Goal: Information Seeking & Learning: Learn about a topic

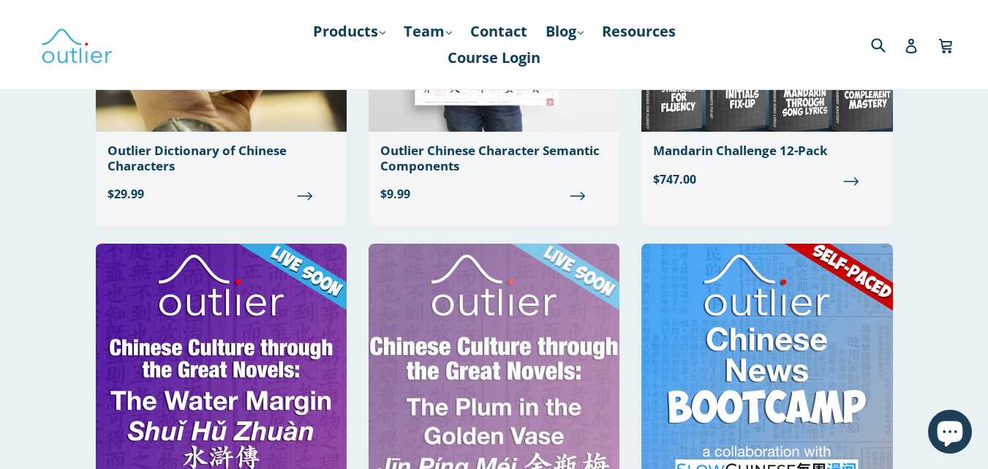
scroll to position [556, 0]
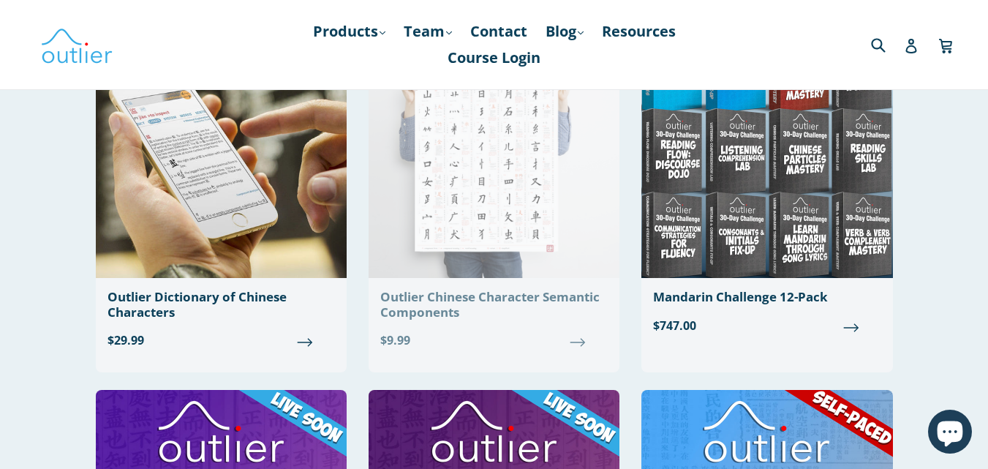
click at [545, 216] on img at bounding box center [494, 152] width 251 height 252
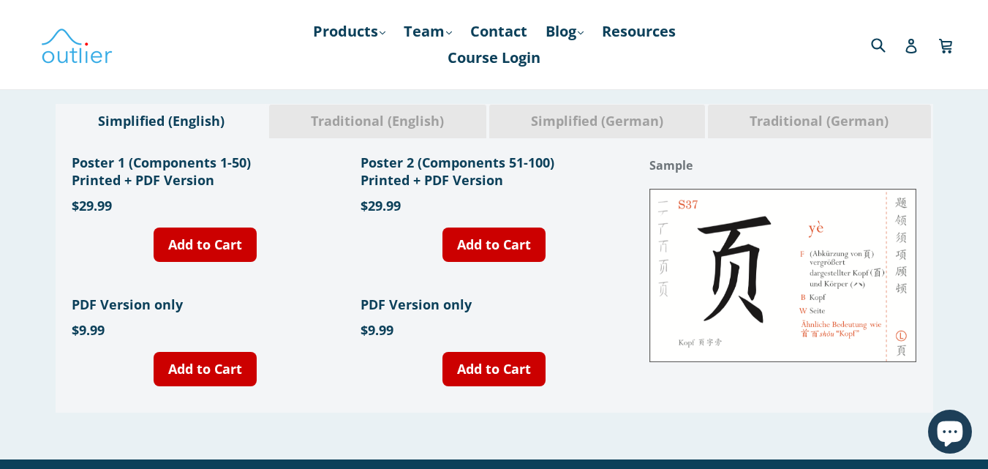
scroll to position [585, 0]
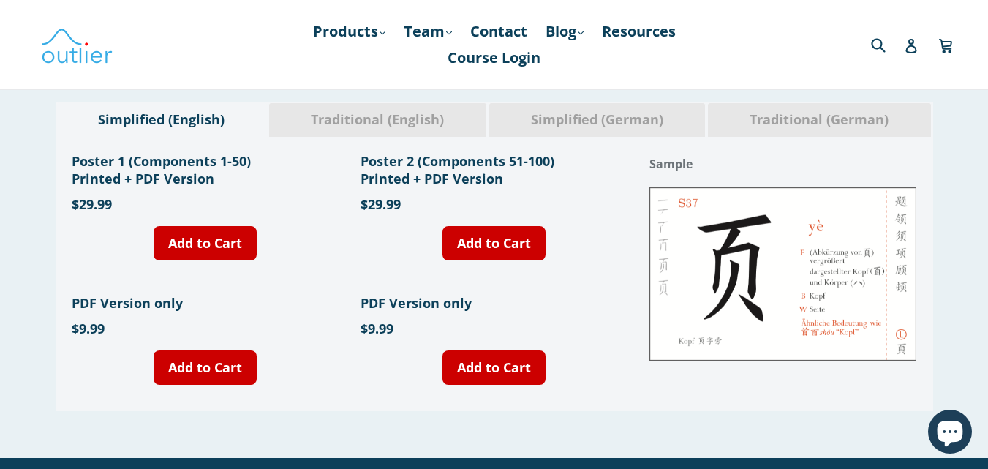
click at [700, 268] on img at bounding box center [783, 273] width 267 height 173
click at [547, 130] on div "Simplified (German)" at bounding box center [598, 119] width 218 height 34
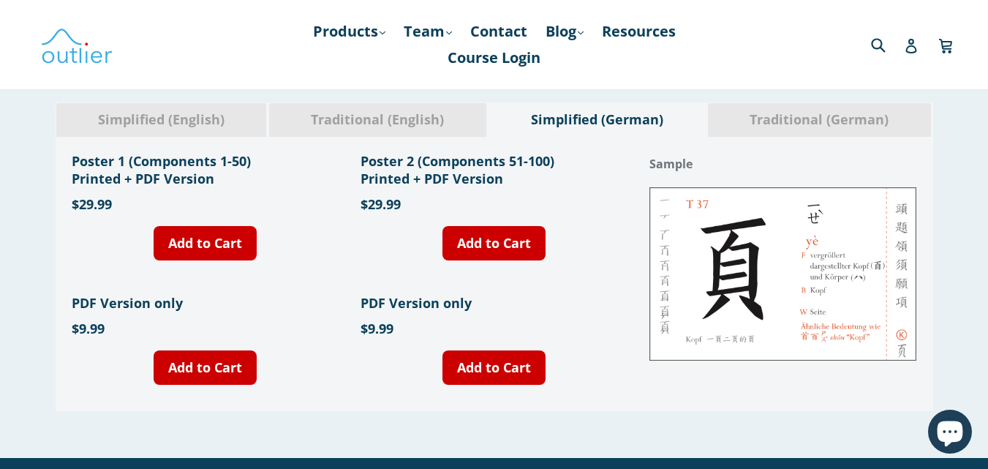
click at [420, 110] on div "Traditional (English)" at bounding box center [377, 119] width 219 height 34
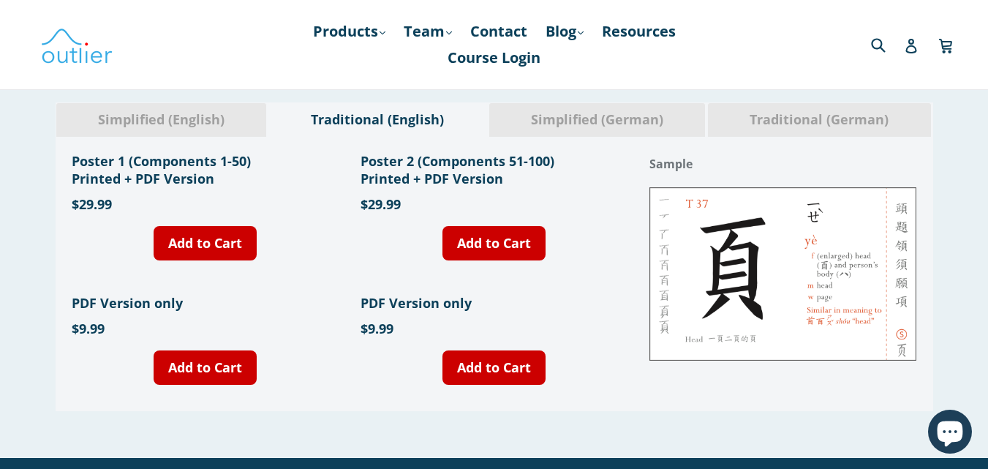
click at [193, 118] on span "Simplified (English)" at bounding box center [161, 119] width 189 height 19
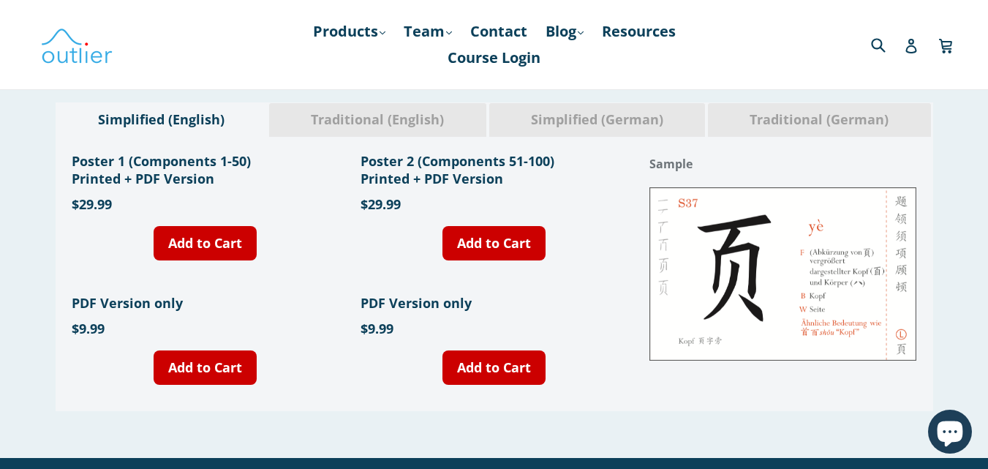
click at [396, 104] on div "Traditional (English)" at bounding box center [377, 119] width 219 height 34
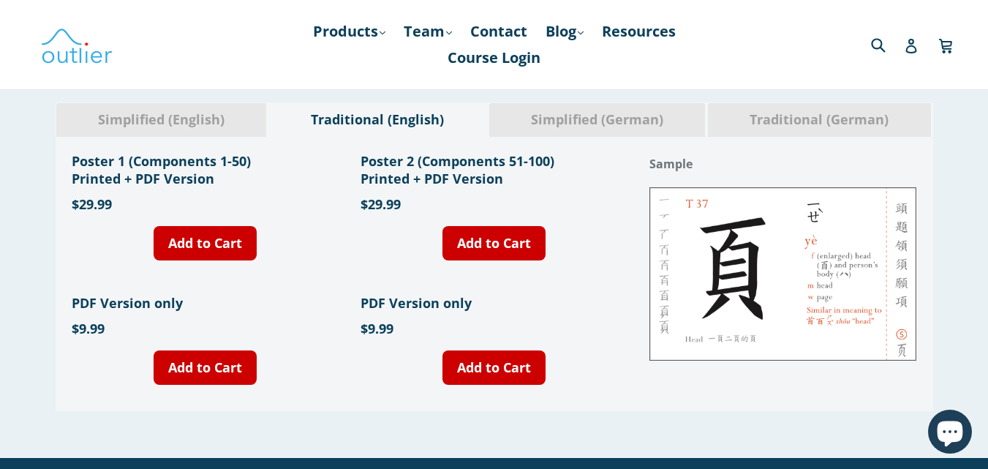
click at [866, 117] on span "Traditional (German)" at bounding box center [819, 119] width 201 height 19
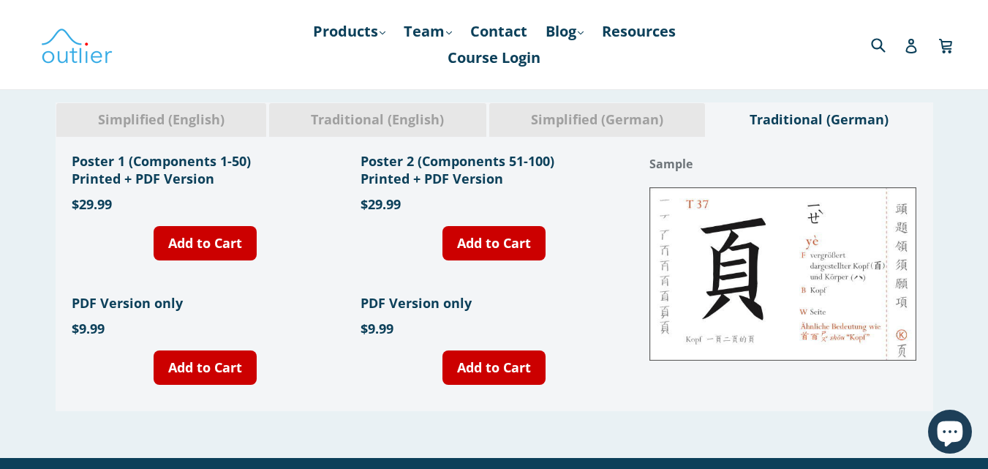
click at [354, 120] on span "Traditional (English)" at bounding box center [377, 119] width 195 height 19
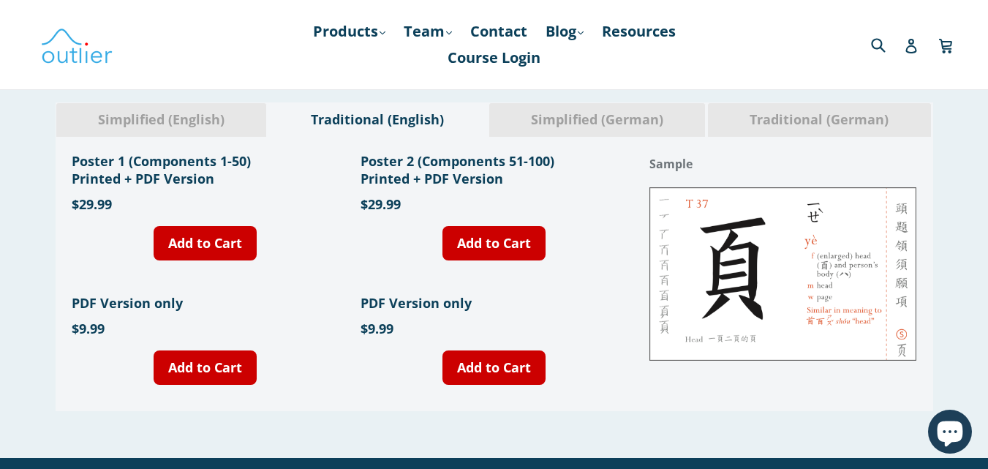
click at [198, 132] on div "Simplified (English)" at bounding box center [162, 119] width 212 height 34
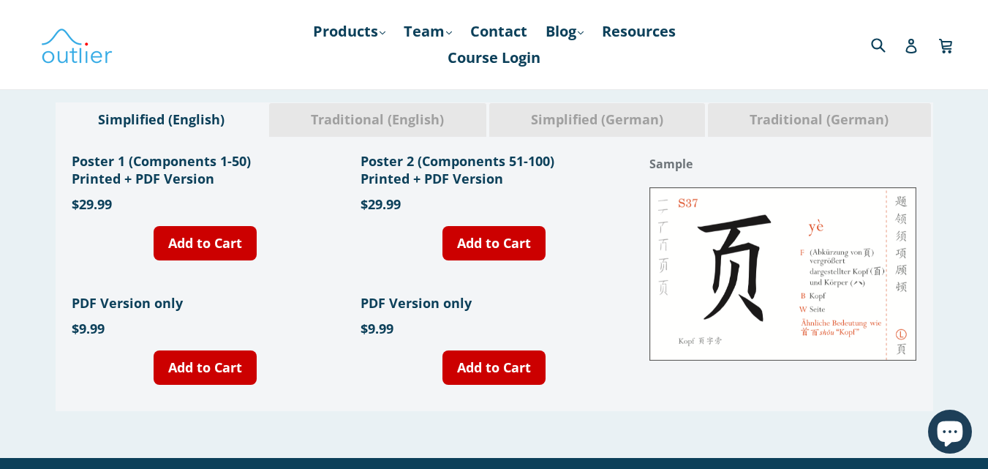
click at [208, 118] on span "Simplified (English)" at bounding box center [161, 119] width 189 height 19
click at [340, 117] on span "Traditional (English)" at bounding box center [377, 119] width 195 height 19
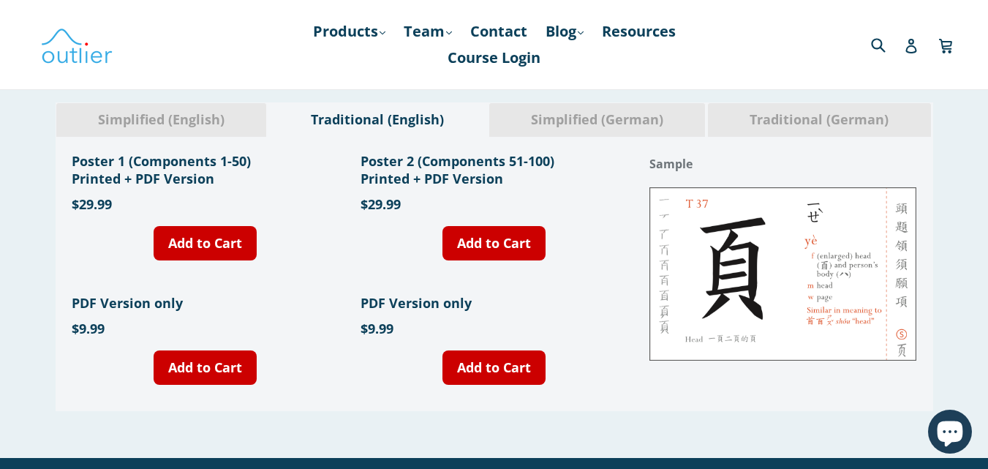
click at [165, 99] on div "Simplified (English) Traditional (English) Simplified (German) Traditional (Ger…" at bounding box center [494, 257] width 988 height 402
click at [170, 111] on span "Simplified (English)" at bounding box center [161, 119] width 189 height 19
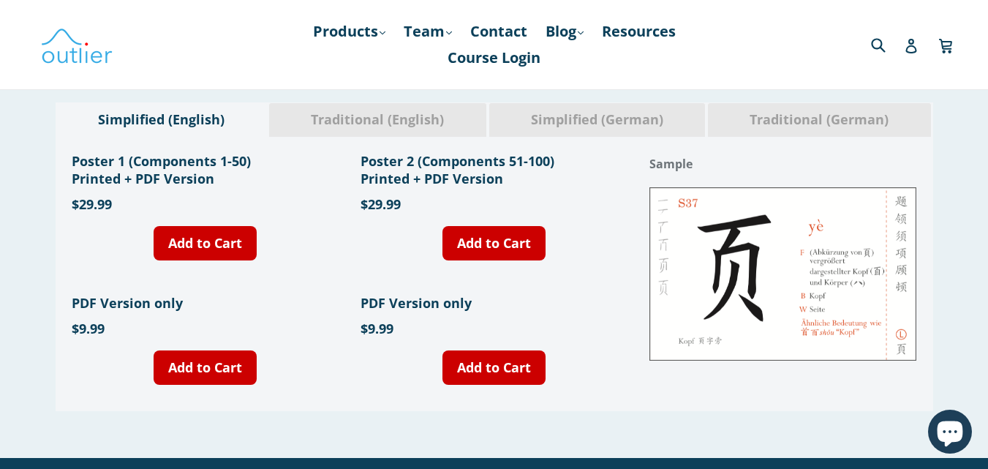
click at [416, 122] on span "Traditional (English)" at bounding box center [377, 119] width 195 height 19
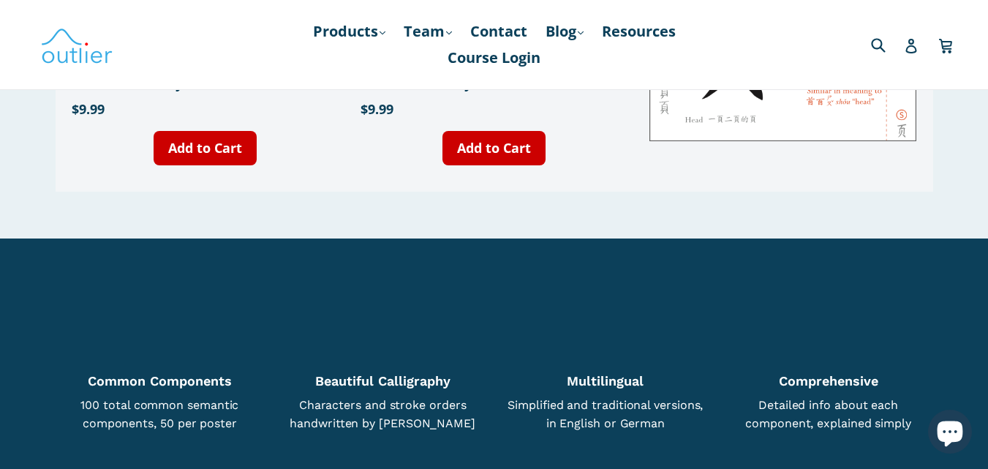
scroll to position [878, 0]
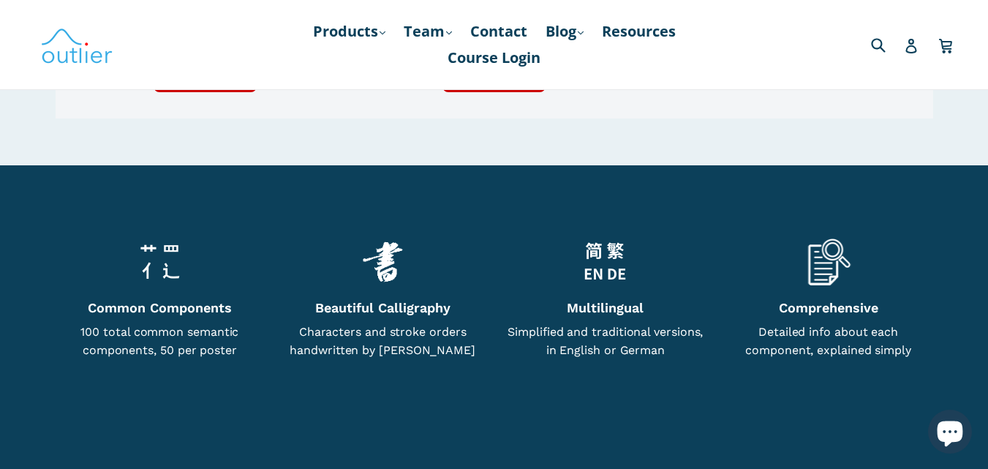
click at [181, 307] on h6 "Common Components" at bounding box center [159, 307] width 201 height 15
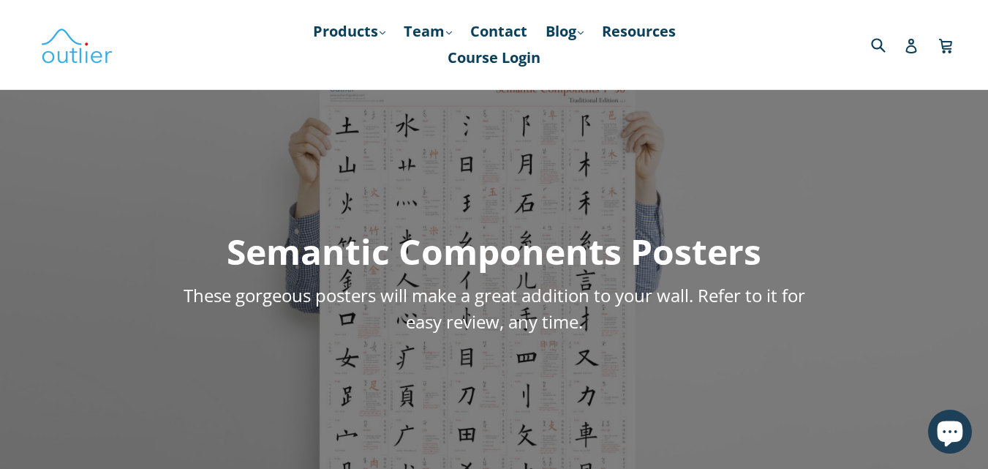
scroll to position [0, 0]
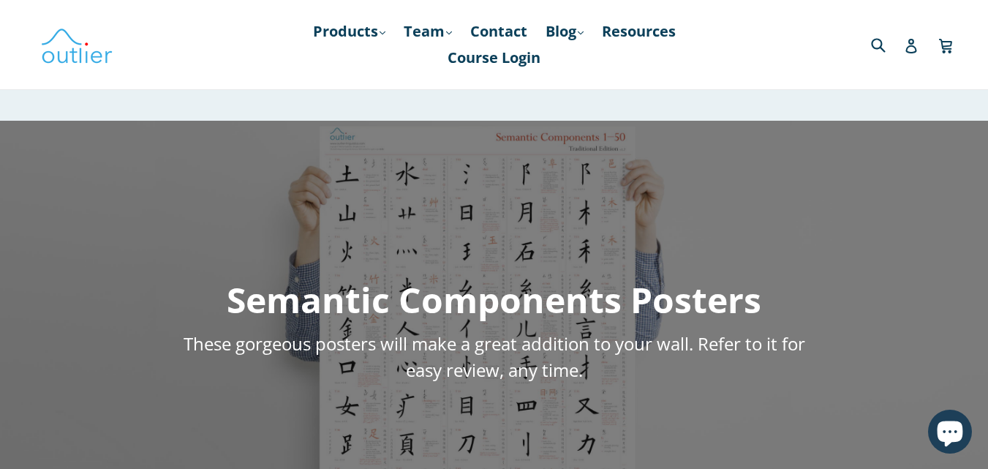
click at [392, 352] on h5 "These gorgeous posters will make a great addition to your wall. Refer to it for…" at bounding box center [494, 357] width 644 height 53
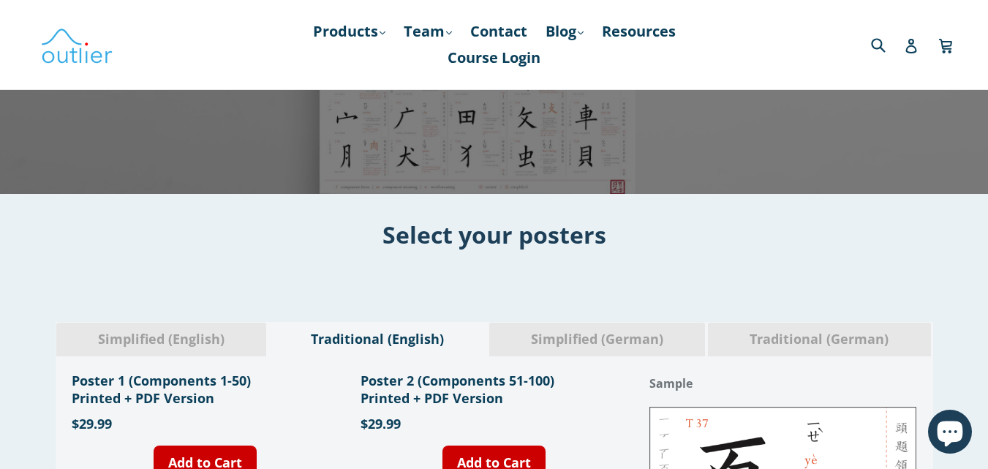
scroll to position [512, 0]
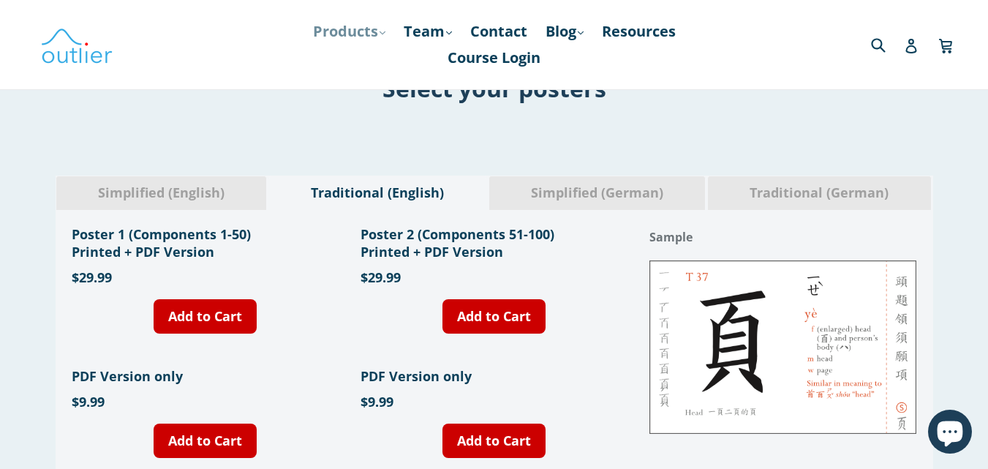
click at [345, 29] on link "Products .cls-1{fill:#231f20} expand" at bounding box center [349, 31] width 87 height 26
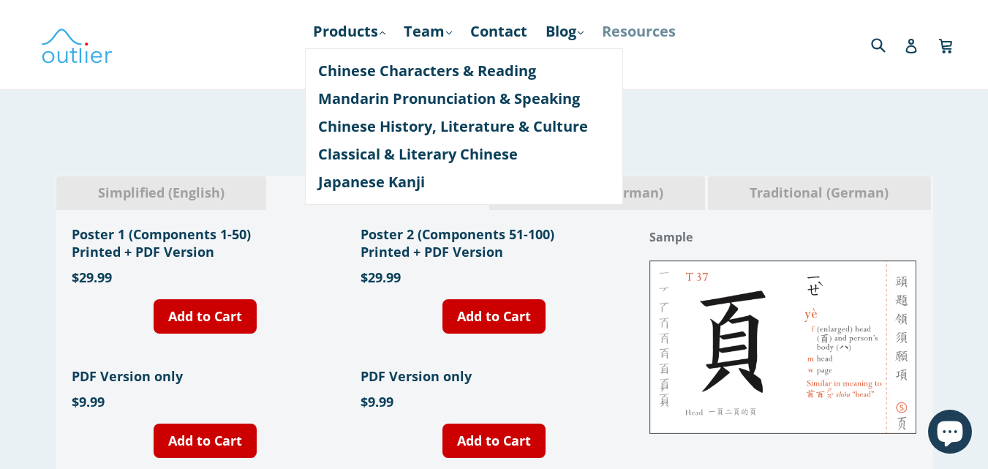
click at [637, 31] on link "Resources" at bounding box center [639, 31] width 89 height 26
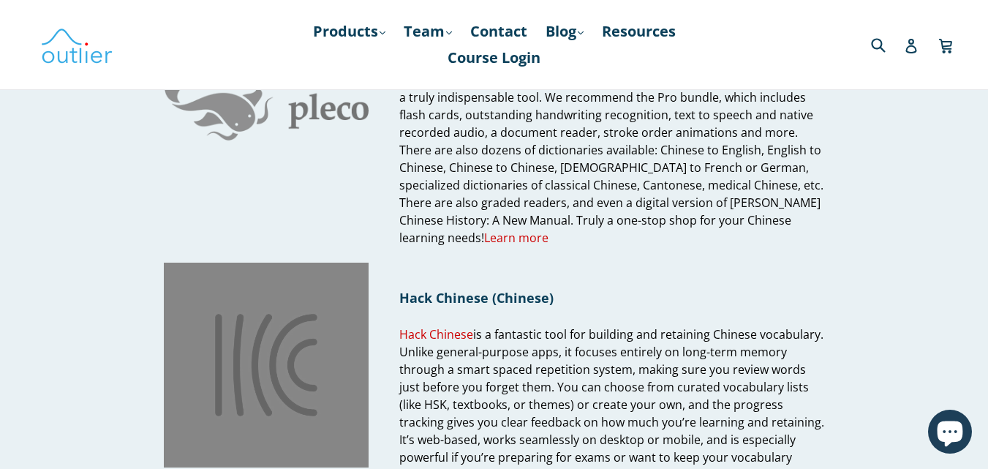
scroll to position [146, 0]
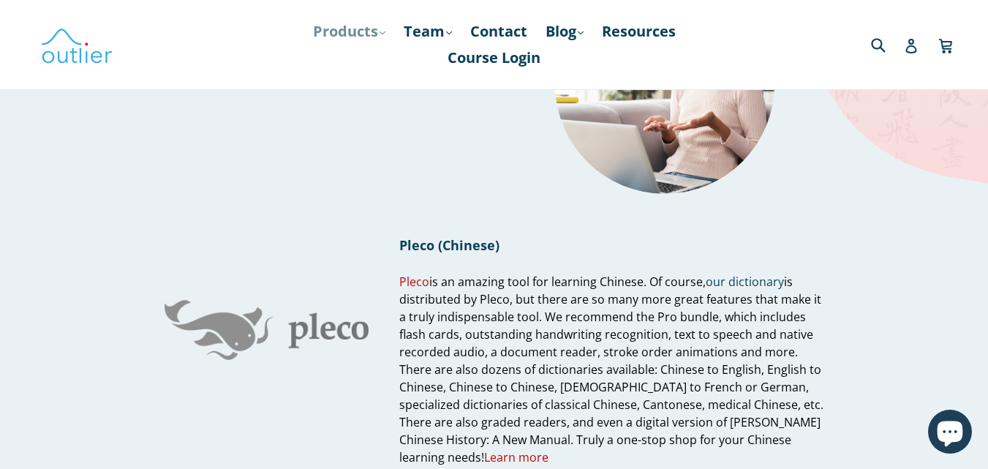
click at [326, 42] on link "Products .cls-1{fill:#231f20} expand" at bounding box center [349, 31] width 87 height 26
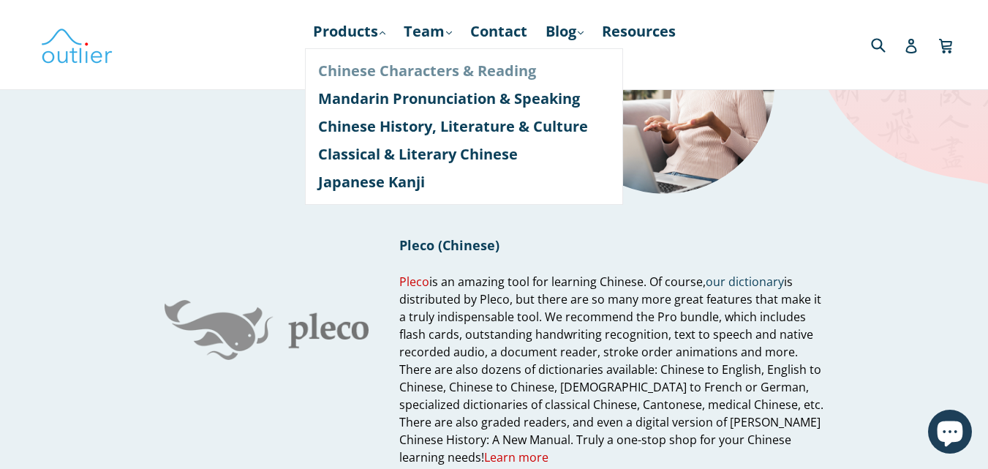
click at [328, 61] on link "Chinese Characters & Reading" at bounding box center [464, 71] width 292 height 28
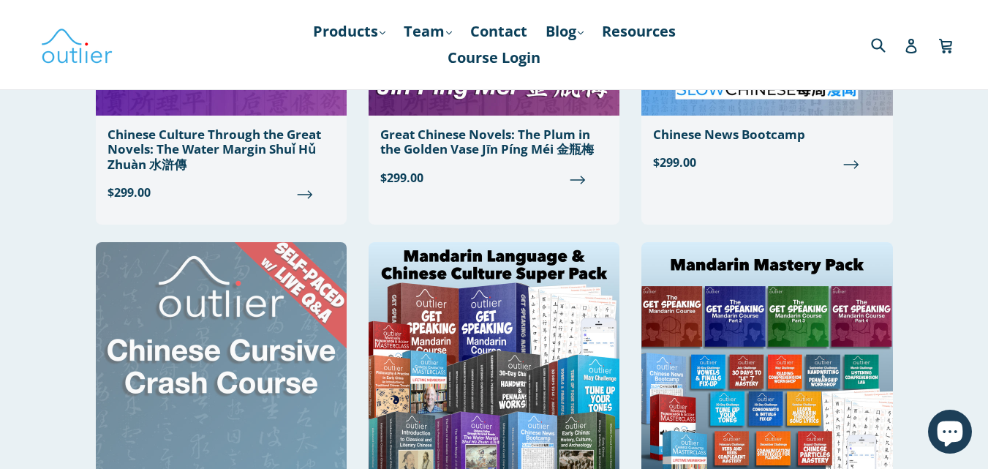
scroll to position [805, 0]
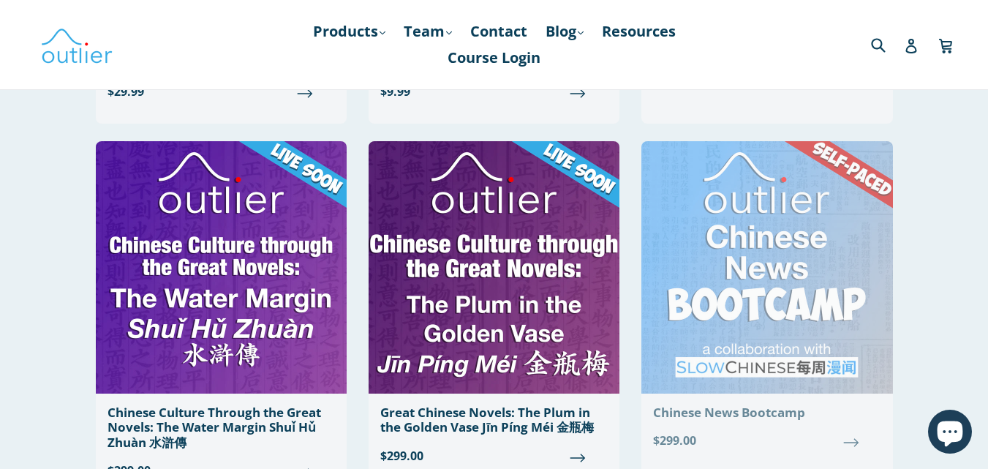
click at [670, 323] on img at bounding box center [767, 267] width 251 height 252
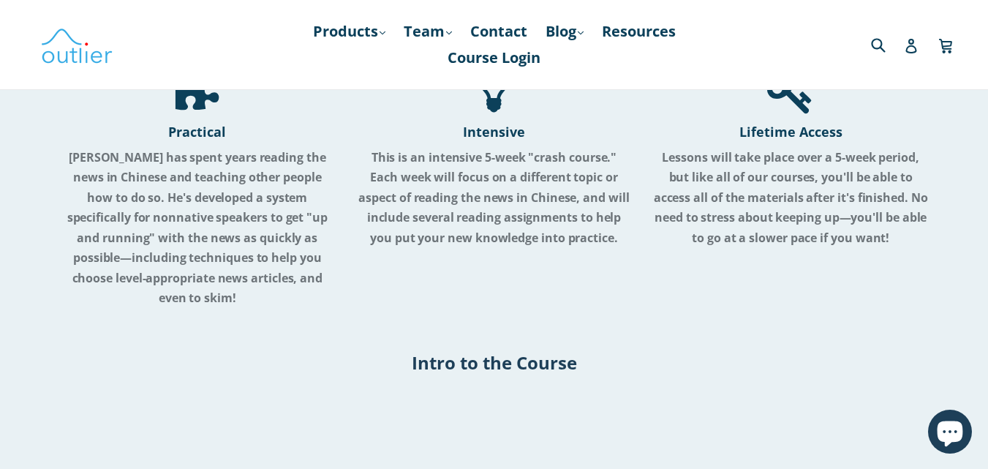
scroll to position [1244, 0]
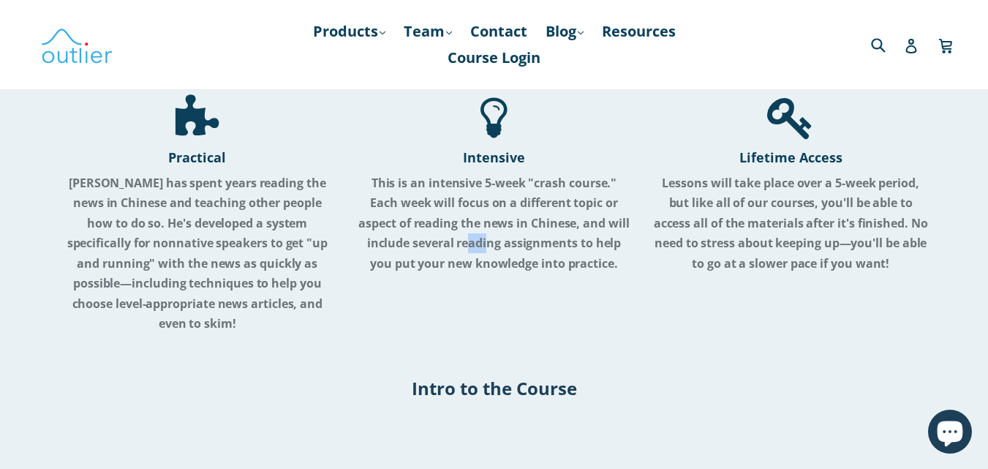
drag, startPoint x: 424, startPoint y: 241, endPoint x: 465, endPoint y: 250, distance: 42.1
click at [455, 250] on strong "This is an intensive 5-week "crash course." Each week will focus on a different…" at bounding box center [493, 223] width 271 height 97
click at [546, 255] on strong "This is an intensive 5-week "crash course." Each week will focus on a different…" at bounding box center [493, 223] width 271 height 97
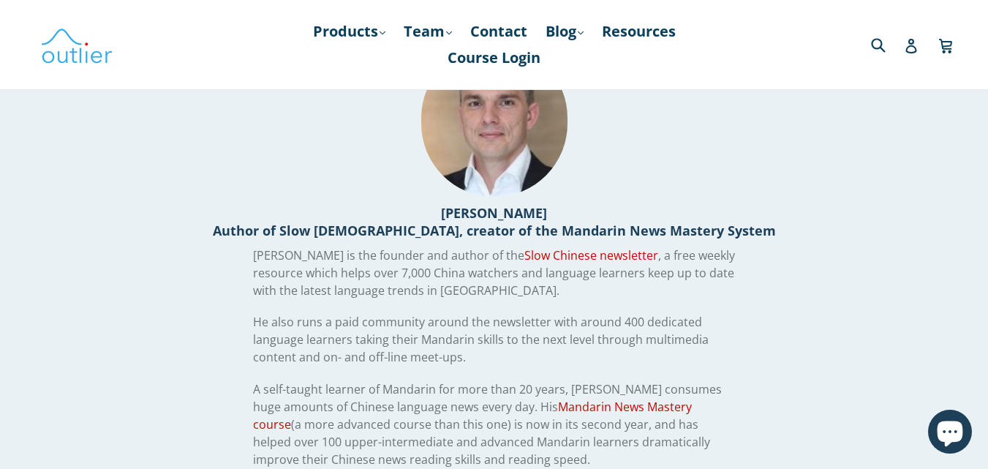
scroll to position [2853, 0]
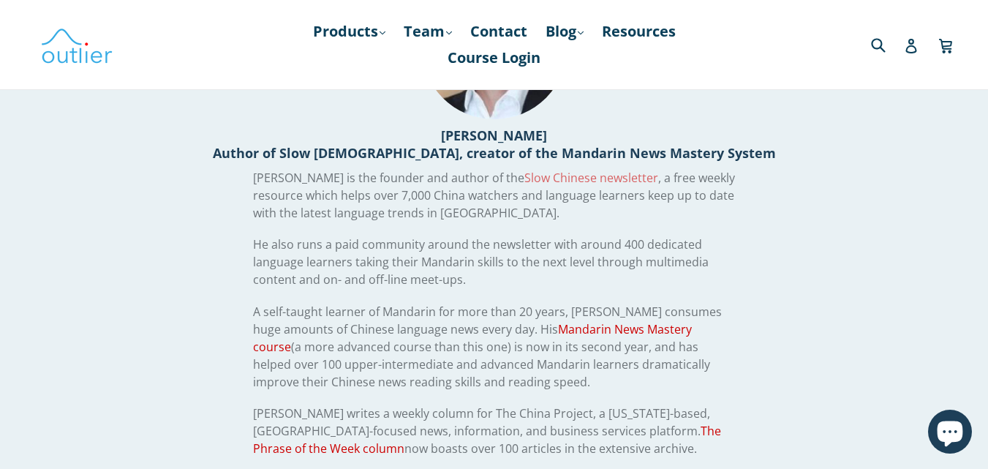
click at [524, 178] on link "Slow Chinese newsletter" at bounding box center [591, 178] width 134 height 16
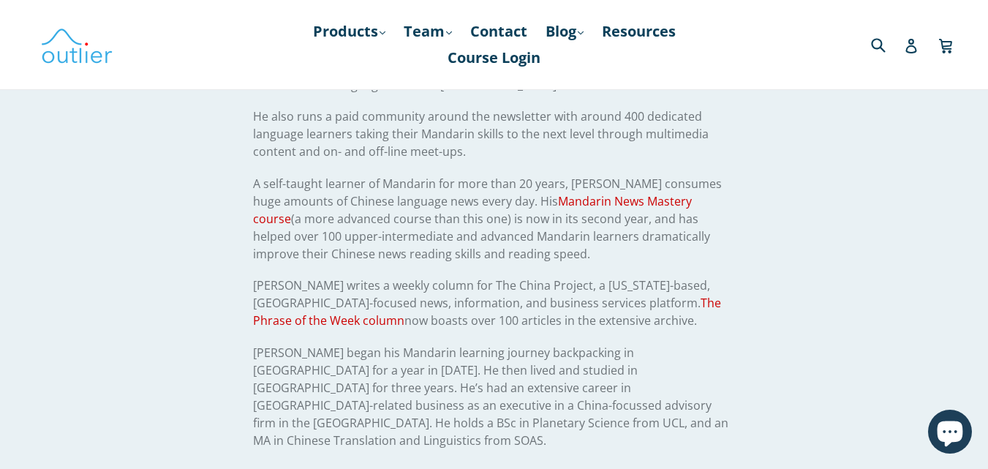
scroll to position [3063, 0]
